Goal: Transaction & Acquisition: Download file/media

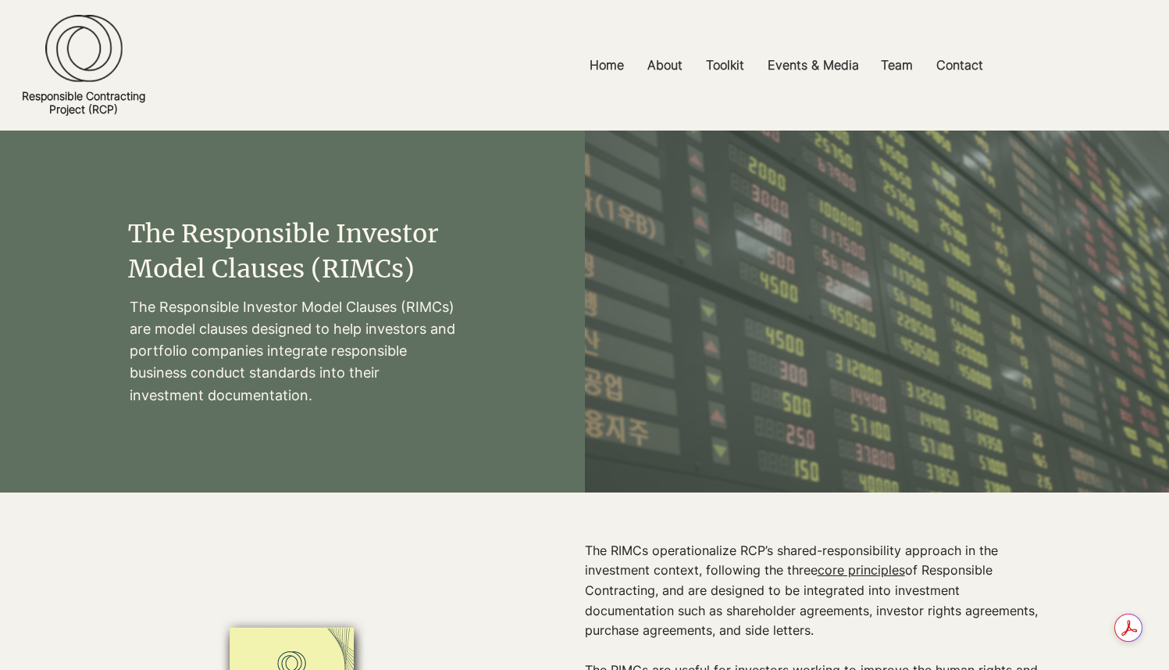
click at [275, 242] on span "The Responsible Investor Model Clauses (RIMCs)" at bounding box center [283, 251] width 311 height 66
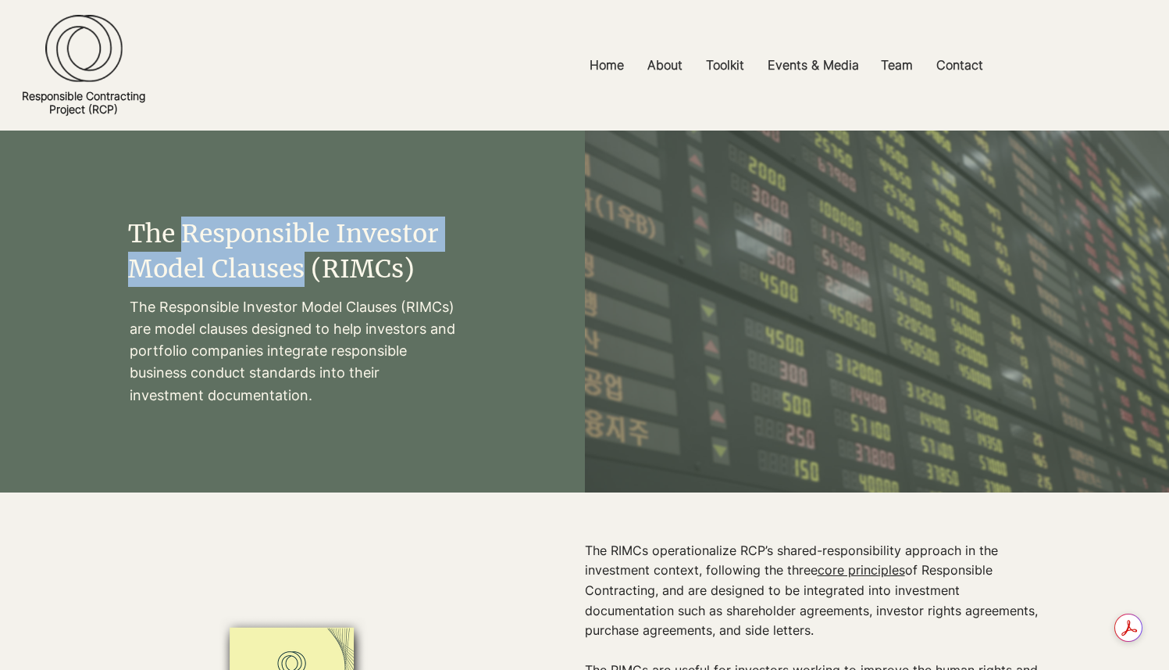
drag, startPoint x: 182, startPoint y: 232, endPoint x: 303, endPoint y: 270, distance: 127.0
click at [303, 270] on span "The Responsible Investor Model Clauses (RIMCs)" at bounding box center [283, 251] width 311 height 66
copy span "Responsible Investor Model Clauses"
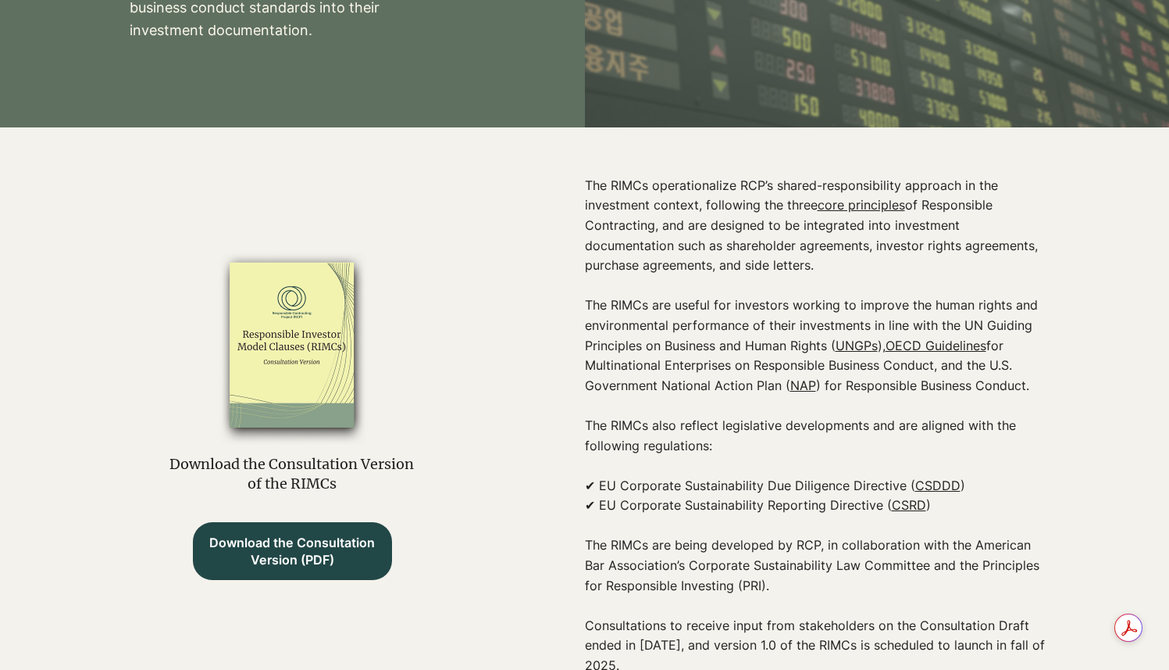
scroll to position [417, 0]
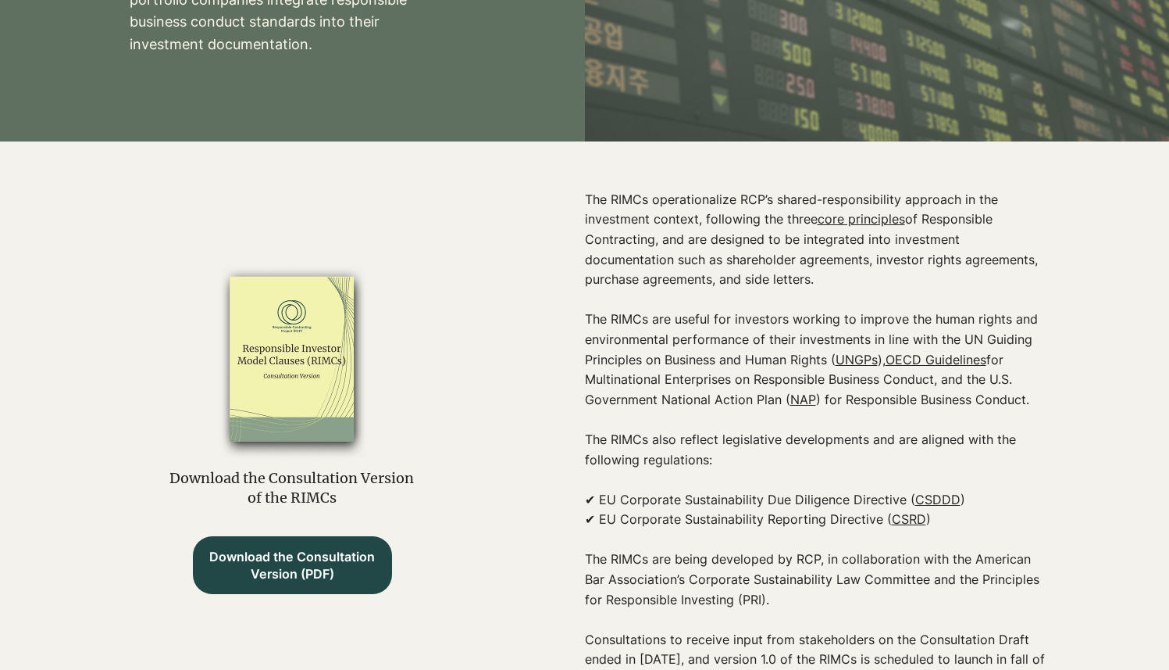
scroll to position [361, 0]
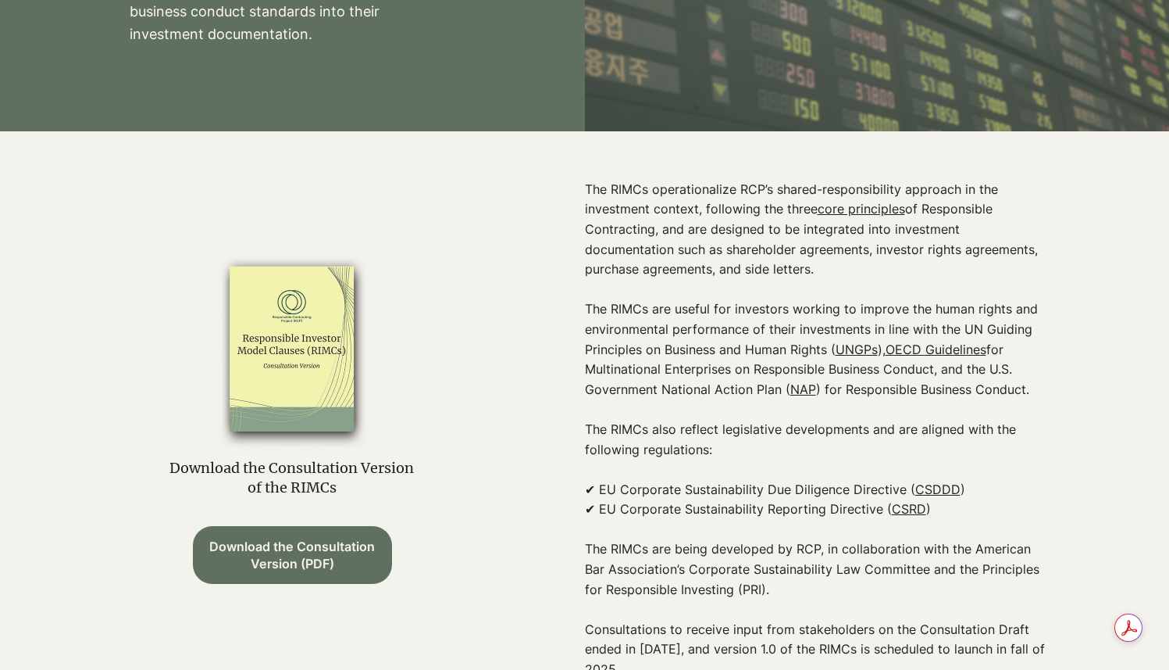
click at [327, 563] on span "Download the Consultation Version (PDF)" at bounding box center [292, 554] width 172 height 35
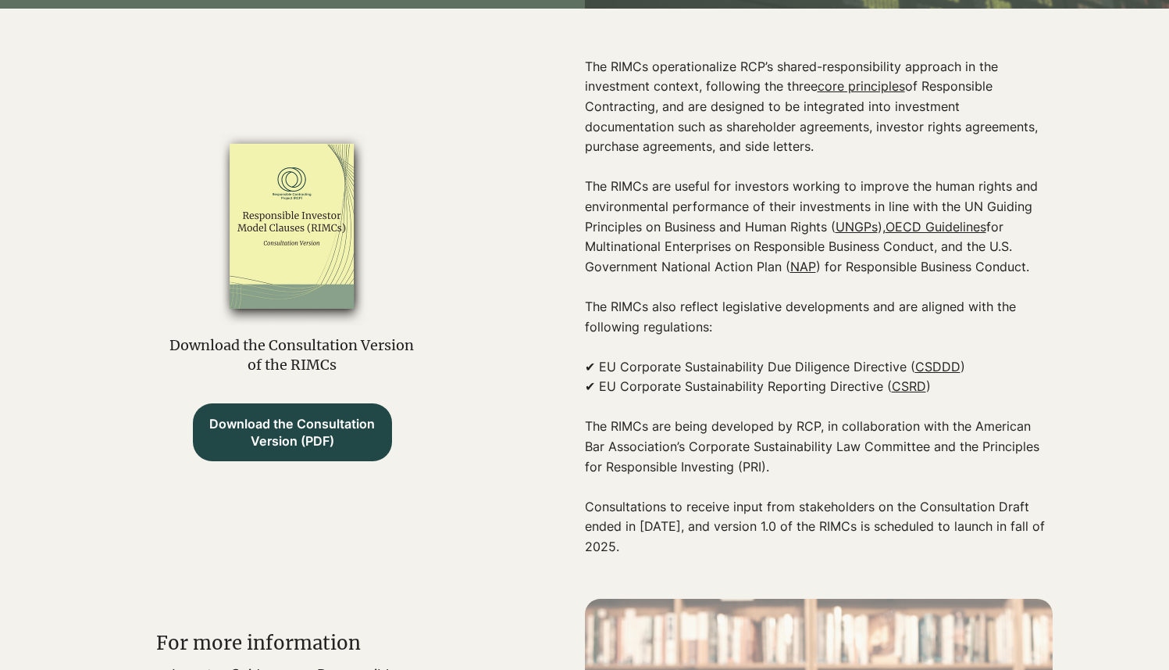
scroll to position [472, 0]
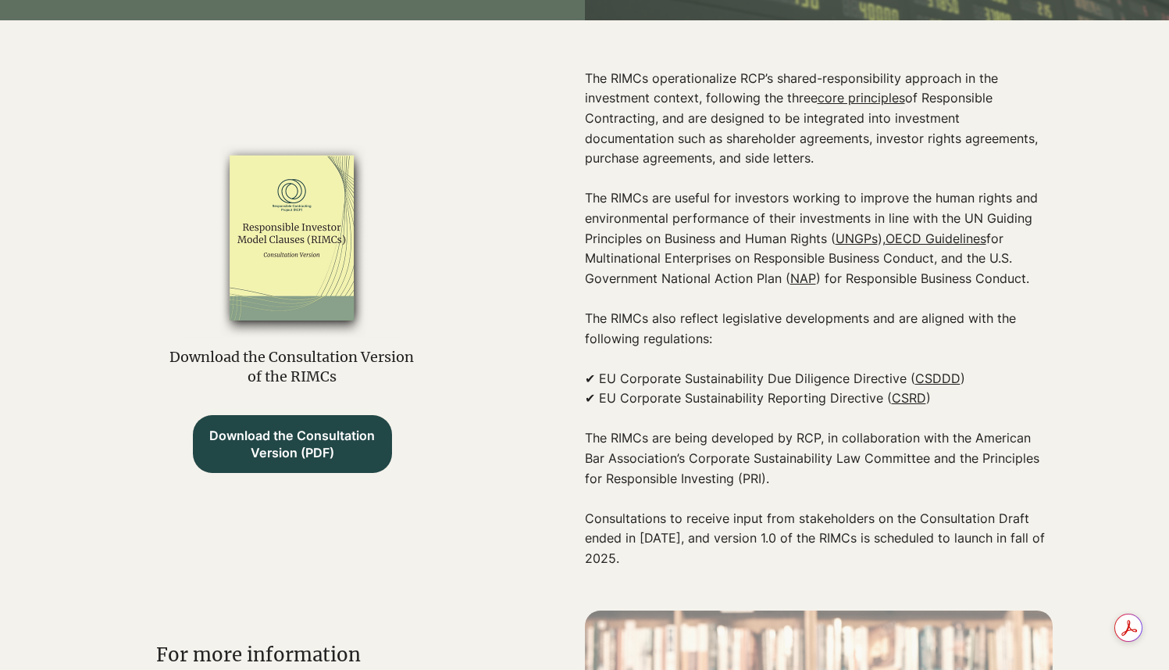
click at [733, 539] on p "Consultations to receive input from stakeholders on the Consultation Draft ende…" at bounding box center [819, 539] width 468 height 60
drag, startPoint x: 733, startPoint y: 542, endPoint x: 752, endPoint y: 556, distance: 24.1
click at [752, 556] on p "Consultations to receive input from stakeholders on the Consultation Draft ende…" at bounding box center [819, 539] width 468 height 60
copy p "version 1.0 of the RIMCs is scheduled to launch in fall of 2025."
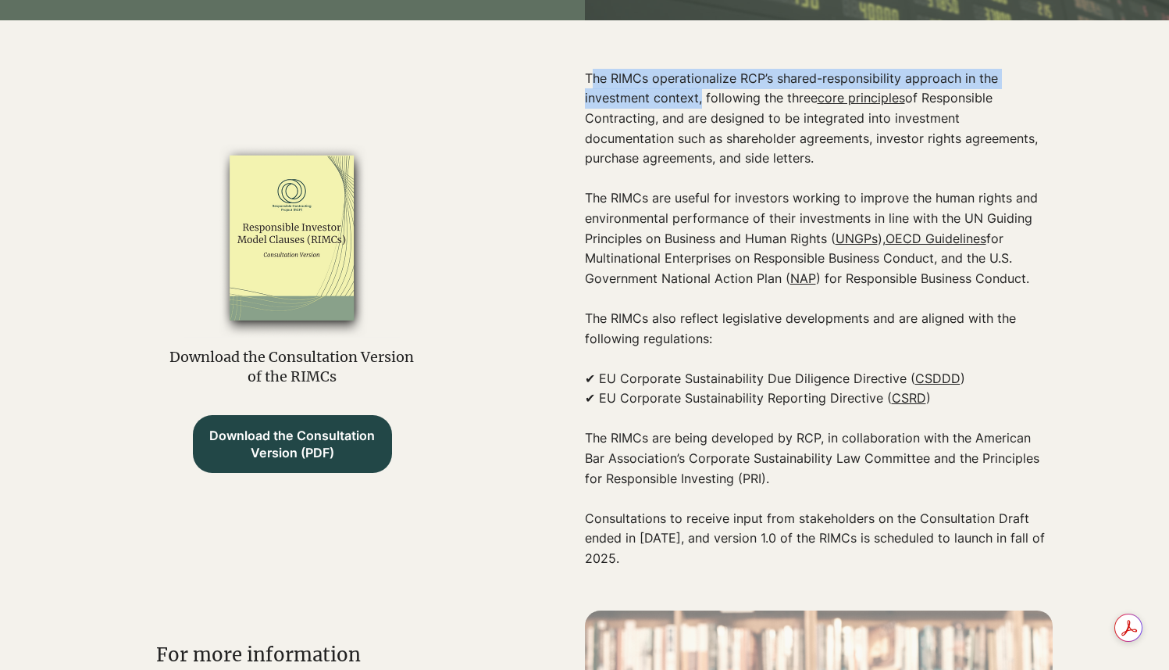
drag, startPoint x: 590, startPoint y: 84, endPoint x: 702, endPoint y: 103, distance: 114.2
click at [702, 103] on p "The RIMCs operationalize RCP’s shared-responsibility approach in the investment…" at bounding box center [819, 119] width 468 height 100
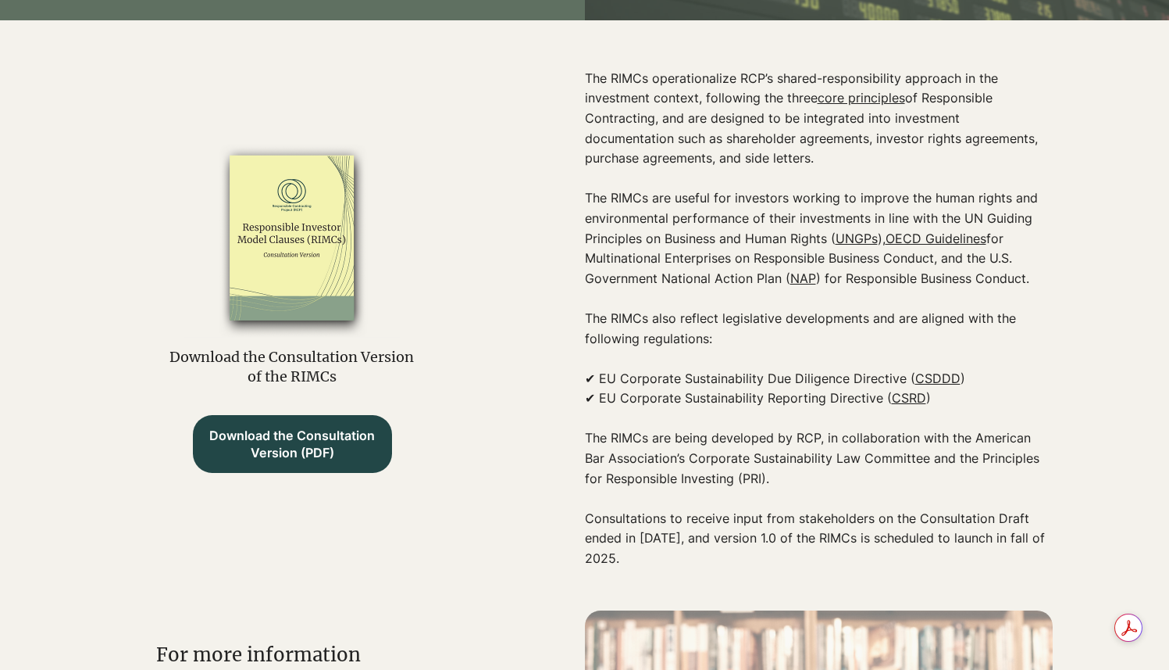
click at [704, 103] on p "The RIMCs operationalize RCP’s shared-responsibility approach in the investment…" at bounding box center [819, 119] width 468 height 100
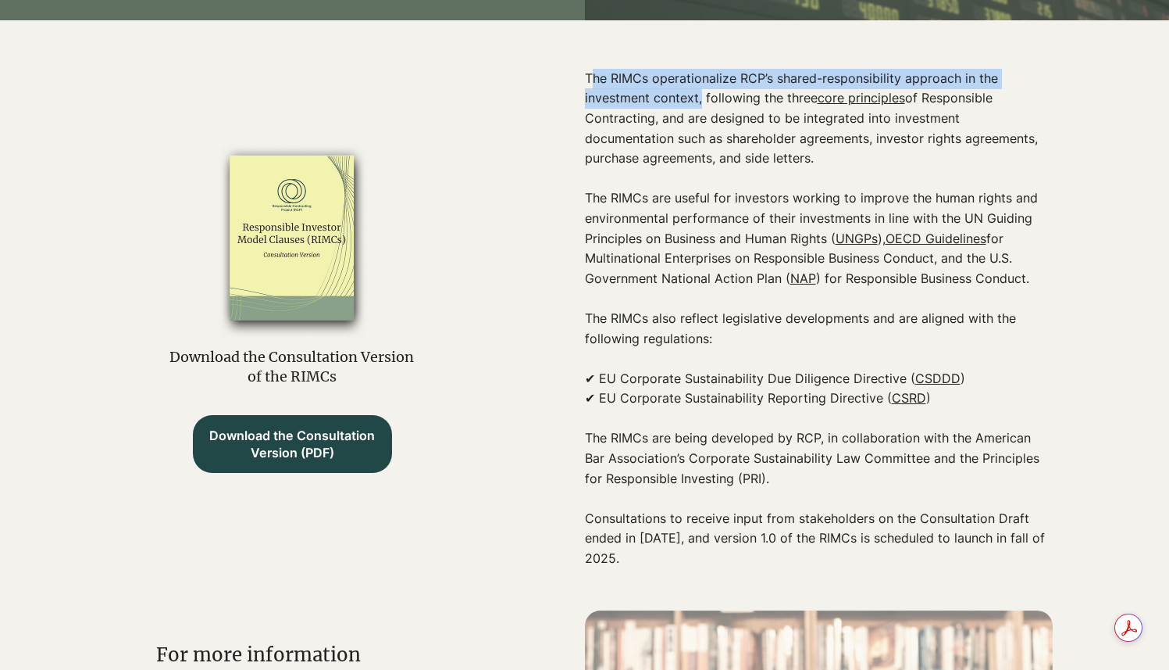
drag, startPoint x: 702, startPoint y: 103, endPoint x: 593, endPoint y: 77, distance: 111.6
click at [593, 77] on p "The RIMCs operationalize RCP’s shared-responsibility approach in the investment…" at bounding box center [819, 119] width 468 height 100
copy p "he RIMCs operationalize RCP’s shared-responsibility approach in the investment …"
